Goal: Find specific page/section: Find specific page/section

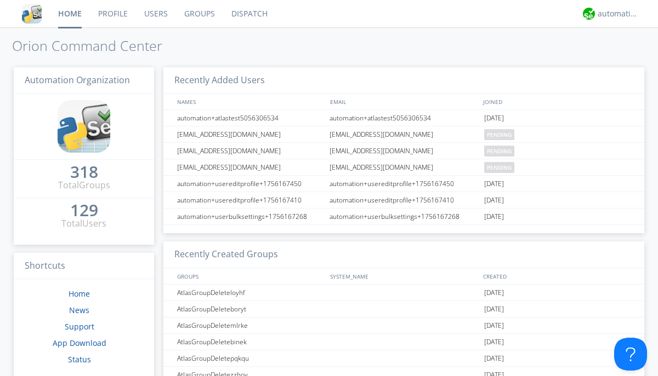
click at [248, 14] on link "Dispatch" at bounding box center [249, 13] width 53 height 27
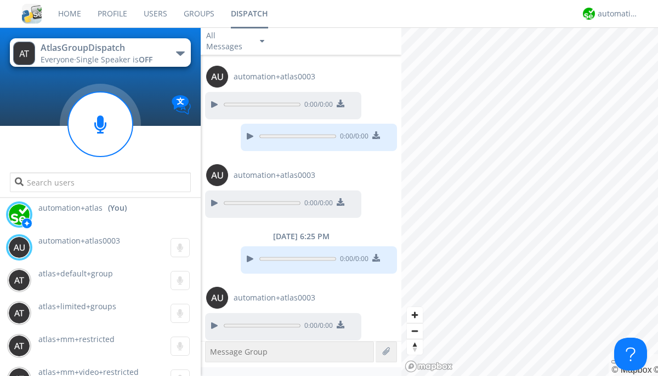
scroll to position [276, 0]
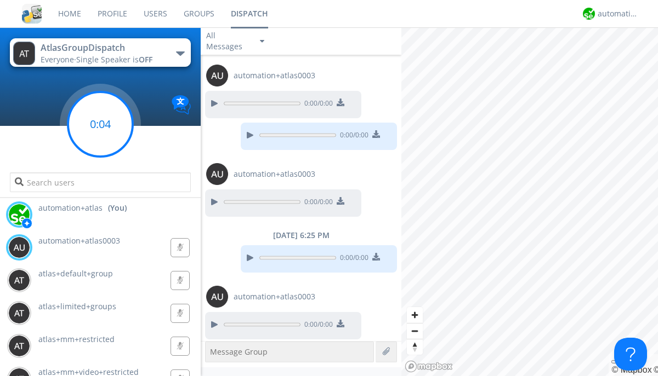
click at [100, 124] on g at bounding box center [100, 124] width 65 height 65
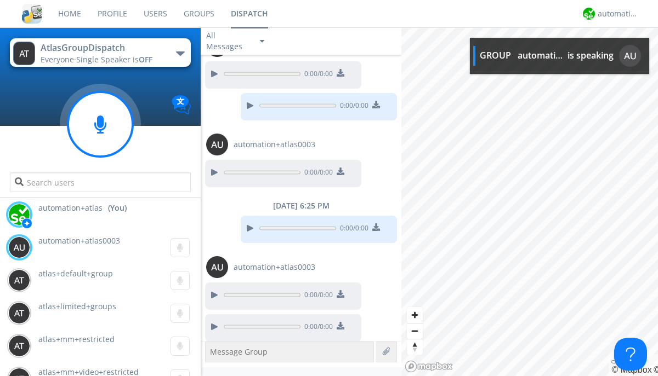
scroll to position [307, 0]
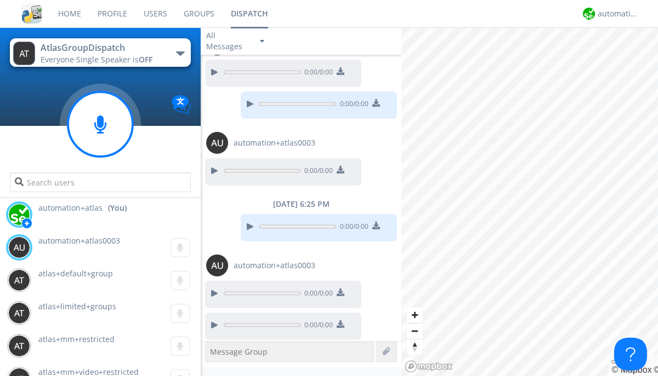
click at [180, 53] on div "button" at bounding box center [180, 54] width 9 height 4
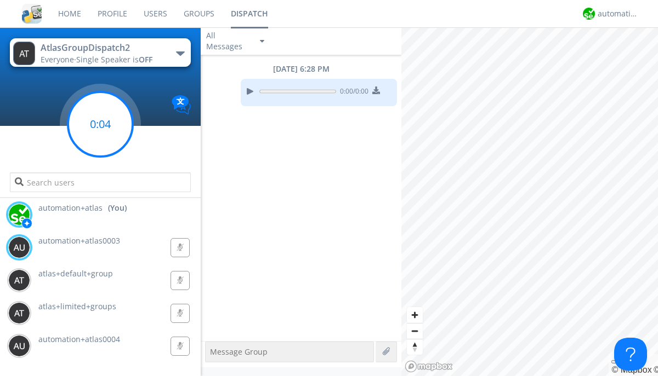
click at [100, 124] on g at bounding box center [100, 124] width 65 height 65
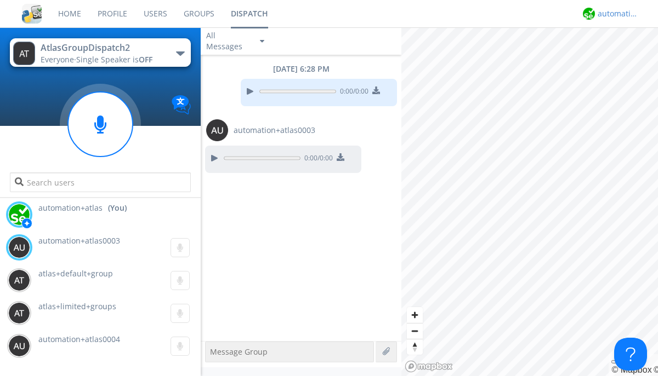
click at [615, 14] on div "automation+atlas" at bounding box center [617, 13] width 41 height 11
